Goal: Information Seeking & Learning: Understand process/instructions

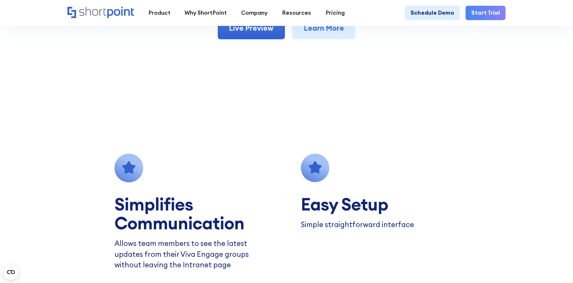
scroll to position [412, 0]
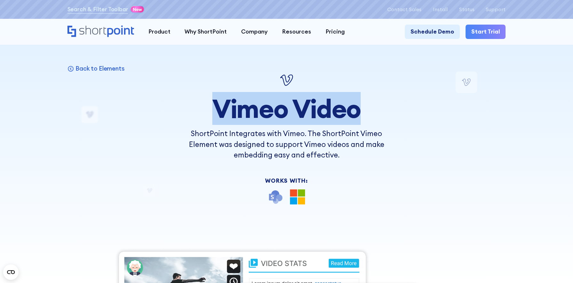
drag, startPoint x: 214, startPoint y: 102, endPoint x: 379, endPoint y: 106, distance: 164.9
click at [379, 106] on h1 "Vimeo Video" at bounding box center [286, 109] width 215 height 28
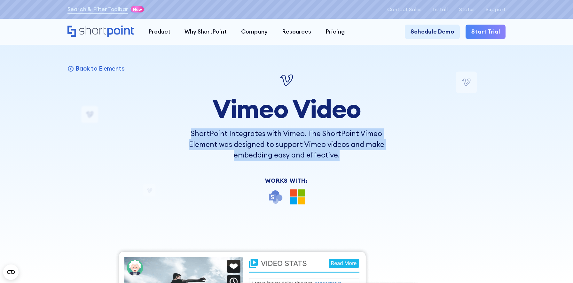
drag, startPoint x: 194, startPoint y: 134, endPoint x: 356, endPoint y: 156, distance: 164.1
click at [356, 156] on p "ShortPoint Integrates with Vimeo. The ShortPoint Vimeo Element was designed to …" at bounding box center [286, 144] width 215 height 32
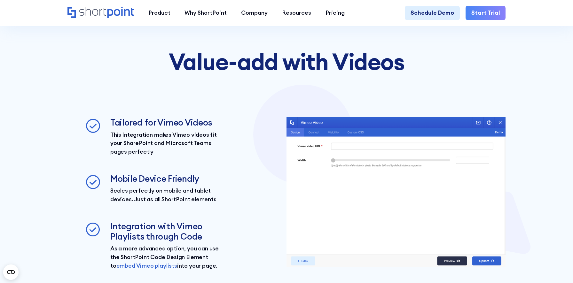
scroll to position [940, 0]
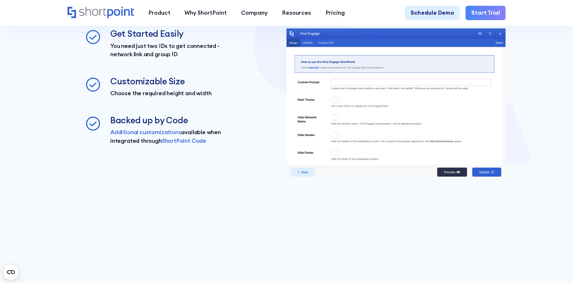
scroll to position [942, 0]
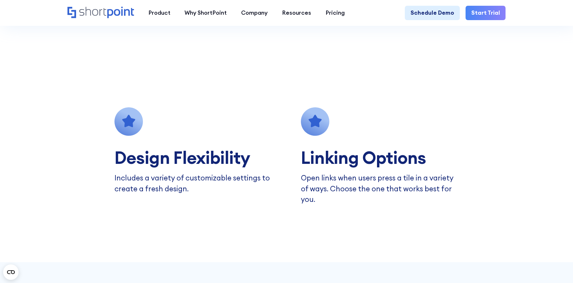
scroll to position [546, 0]
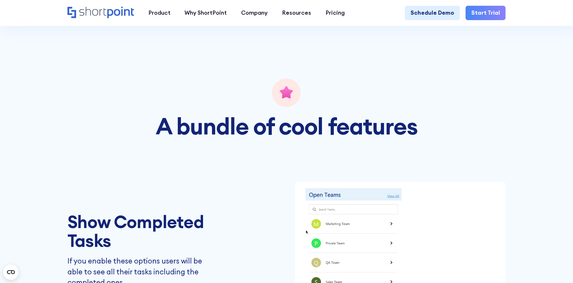
scroll to position [867, 0]
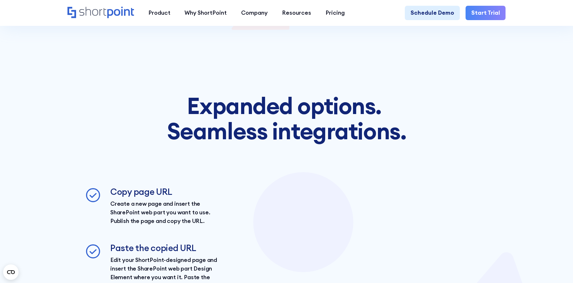
scroll to position [2228, 0]
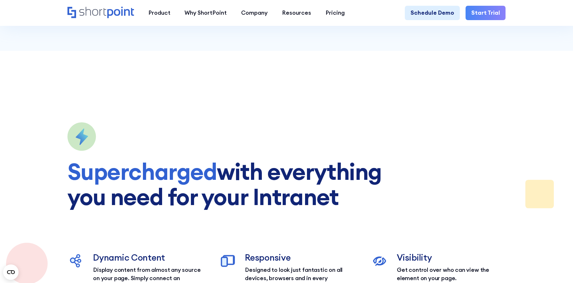
scroll to position [1577, 0]
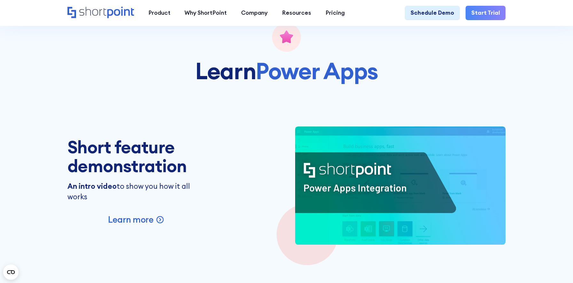
scroll to position [959, 0]
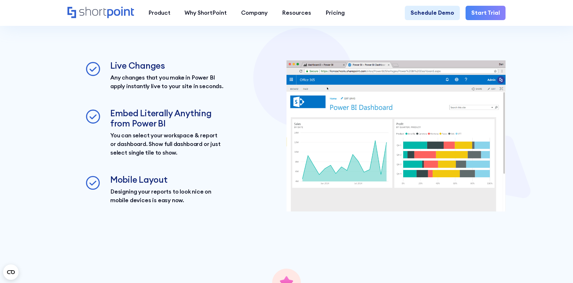
scroll to position [1003, 0]
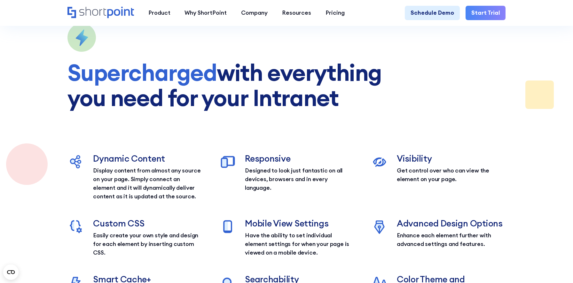
scroll to position [1481, 0]
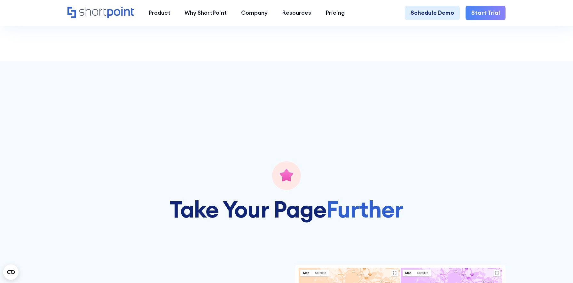
scroll to position [538, 0]
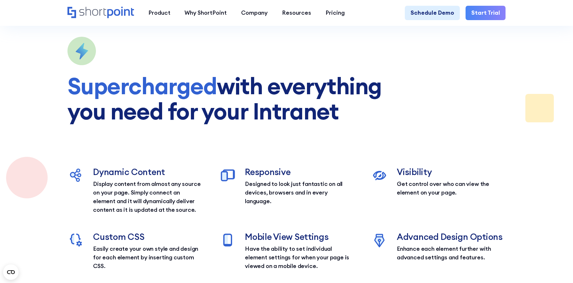
scroll to position [1496, 0]
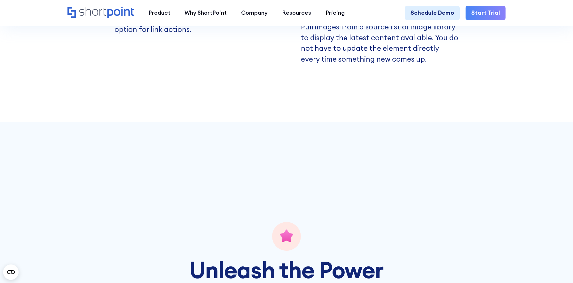
scroll to position [927, 0]
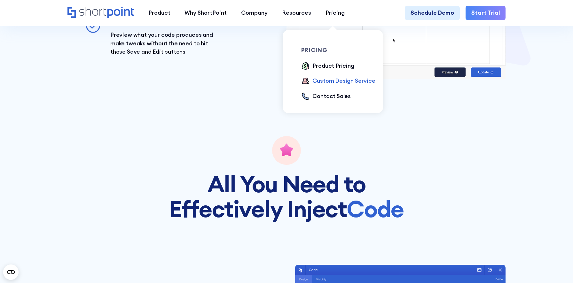
scroll to position [1324, 0]
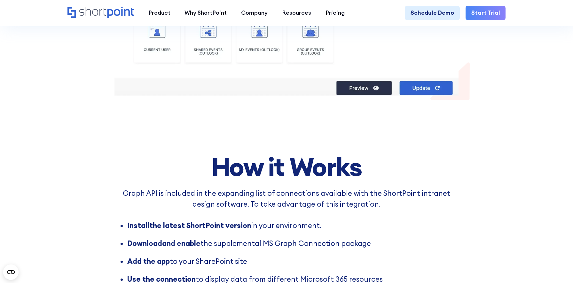
scroll to position [471, 0]
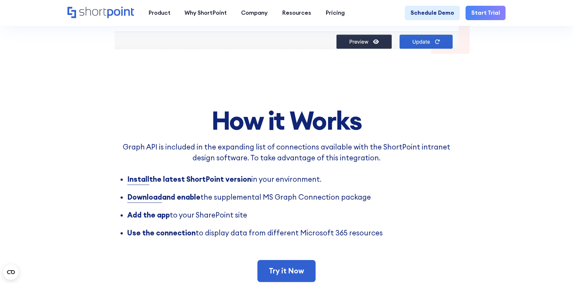
drag, startPoint x: 320, startPoint y: 170, endPoint x: 127, endPoint y: 169, distance: 193.0
click at [127, 174] on li "Install the latest ShortPoint version in your environment." at bounding box center [292, 179] width 331 height 11
copy li "Install the latest ShortPoint version in your environment."
click at [279, 192] on li "Download and enable the supplemental MS Graph Connection package" at bounding box center [292, 197] width 331 height 11
drag, startPoint x: 375, startPoint y: 188, endPoint x: 163, endPoint y: 189, distance: 211.5
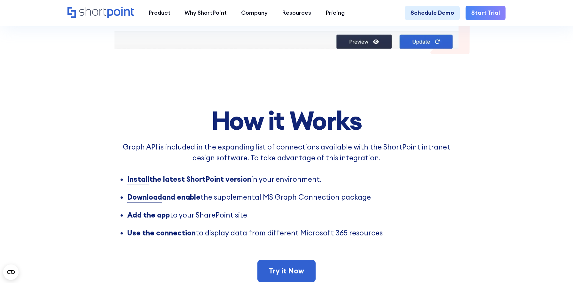
click at [163, 192] on li "Download and enable the supplemental MS Graph Connection package" at bounding box center [292, 197] width 331 height 11
copy li "and enable the supplemental MS Graph Connection package"
drag, startPoint x: 252, startPoint y: 204, endPoint x: 125, endPoint y: 208, distance: 127.2
click at [125, 208] on ul "Install the latest ShortPoint version in your environment. Download and enable …" at bounding box center [285, 217] width 343 height 86
copy li "Add the app to your SharePoint site"
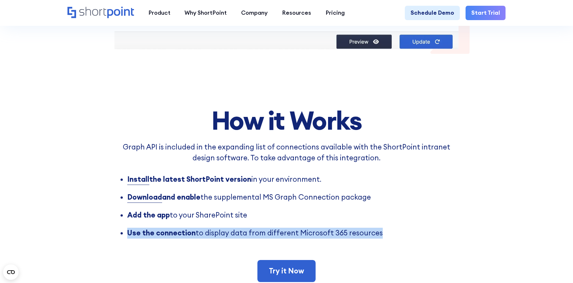
drag, startPoint x: 127, startPoint y: 221, endPoint x: 396, endPoint y: 227, distance: 269.4
click at [396, 228] on li "Use the connection to display data from different Microsoft 365 resources ‍" at bounding box center [292, 244] width 331 height 32
copy li "Use the connection to display data from different Microsoft 365 resources"
click at [134, 212] on ul "Install the latest ShortPoint version in your environment. Download and enable …" at bounding box center [285, 217] width 343 height 86
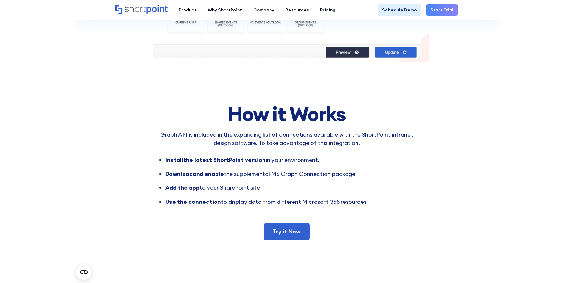
scroll to position [335, 0]
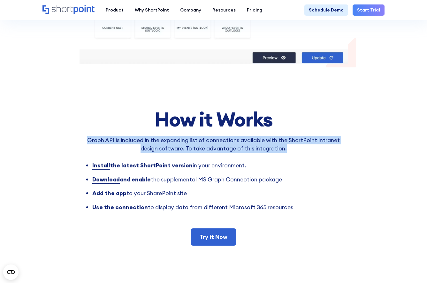
drag, startPoint x: 288, startPoint y: 150, endPoint x: 77, endPoint y: 137, distance: 210.9
click at [77, 137] on section "How it Works Graph API is included in the expanding list of connections availab…" at bounding box center [213, 176] width 427 height 137
copy p "Graph API is included in the expanding list of connections available with the S…"
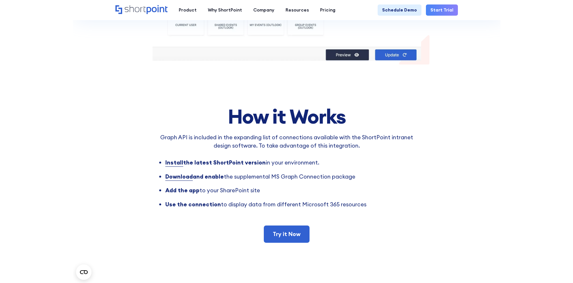
scroll to position [337, 0]
